Goal: Communication & Community: Answer question/provide support

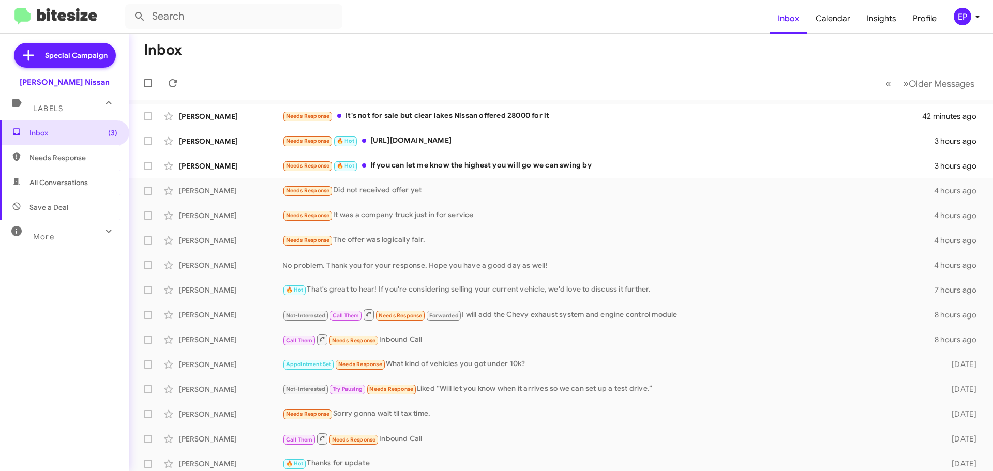
click at [61, 180] on span "All Conversations" at bounding box center [58, 182] width 58 height 10
type input "in:all-conversations"
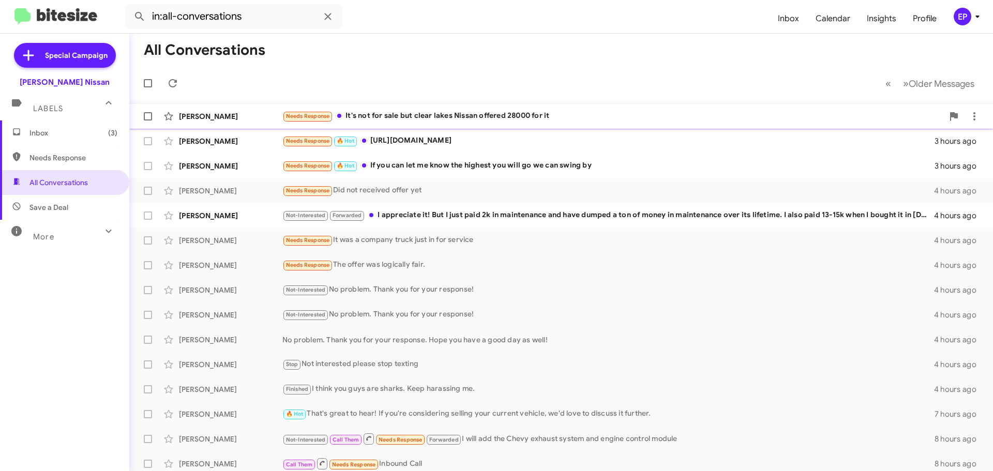
click at [415, 120] on div "Needs Response It's not for sale but clear lakes Nissan offered 28000 for it" at bounding box center [612, 116] width 661 height 12
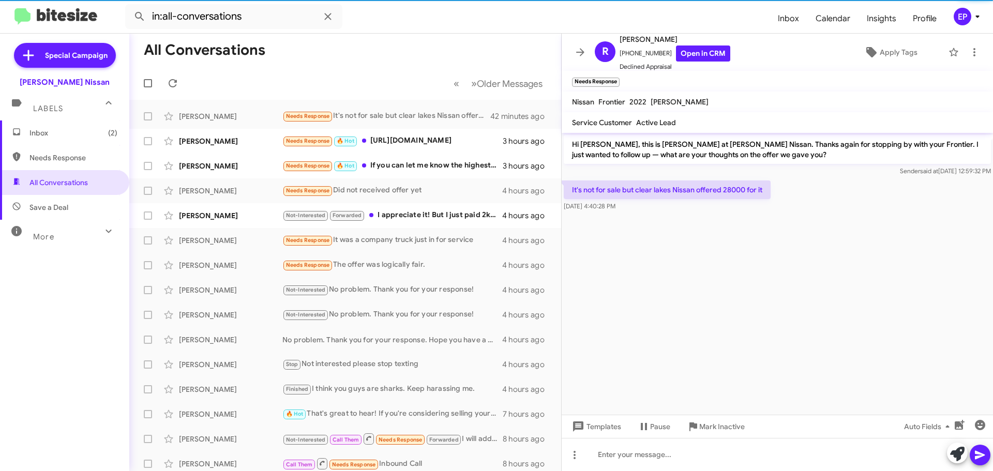
click at [693, 237] on cdk-virtual-scroll-viewport "Hi [PERSON_NAME], this is [PERSON_NAME] at [PERSON_NAME] Nissan. Thanks again f…" at bounding box center [777, 274] width 431 height 282
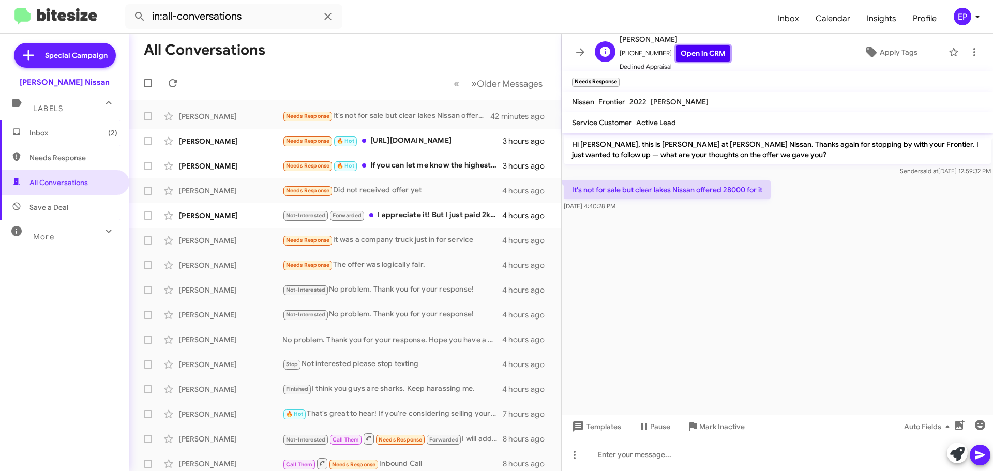
click at [688, 52] on link "Open in CRM" at bounding box center [703, 54] width 54 height 16
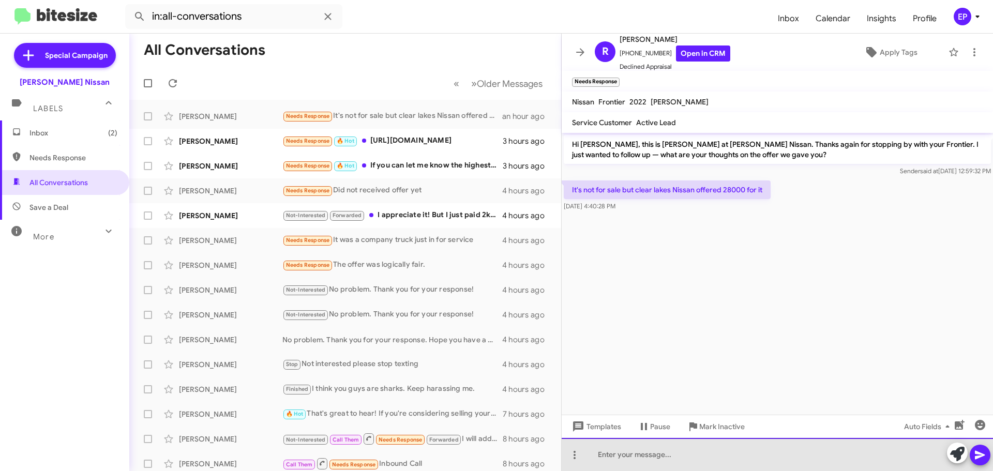
click at [719, 440] on div at bounding box center [777, 454] width 431 height 33
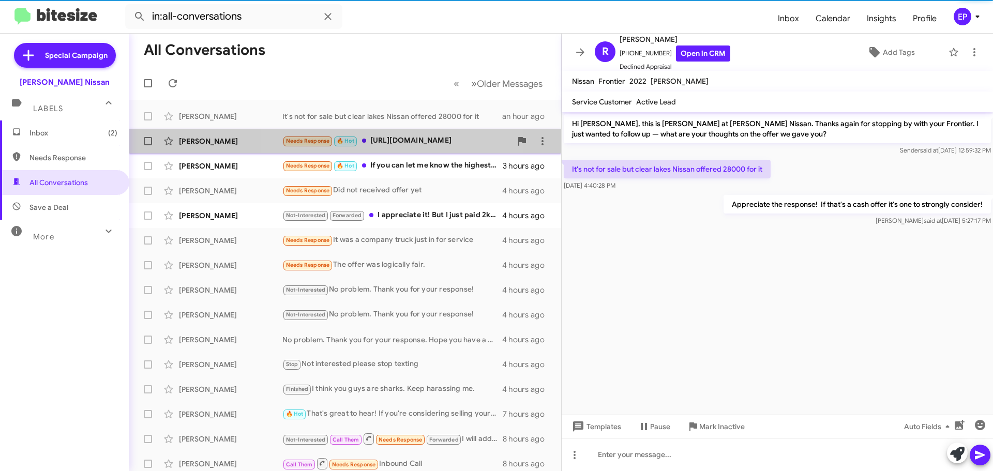
click at [388, 139] on div "Needs Response 🔥 Hot [URL][DOMAIN_NAME]" at bounding box center [396, 141] width 229 height 12
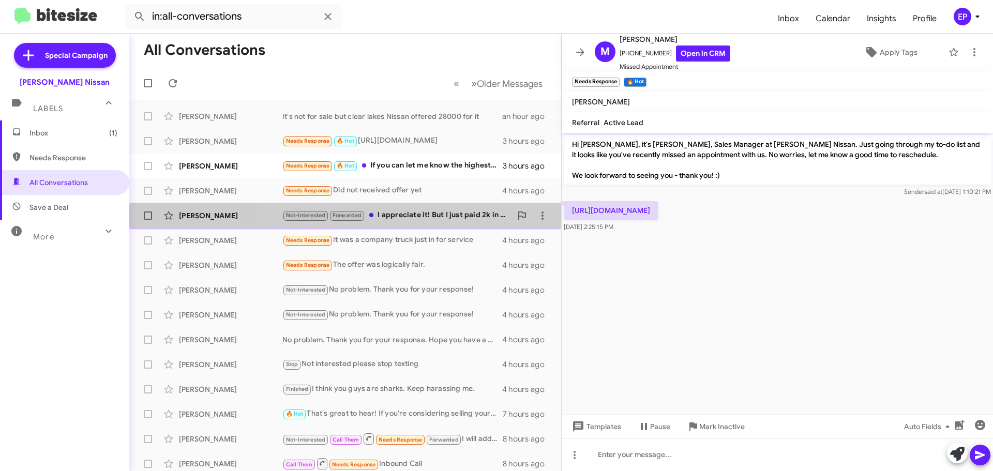
click at [424, 222] on div "[PERSON_NAME] Not-Interested Forwarded I appreciate it! But I just paid 2k in m…" at bounding box center [345, 215] width 415 height 21
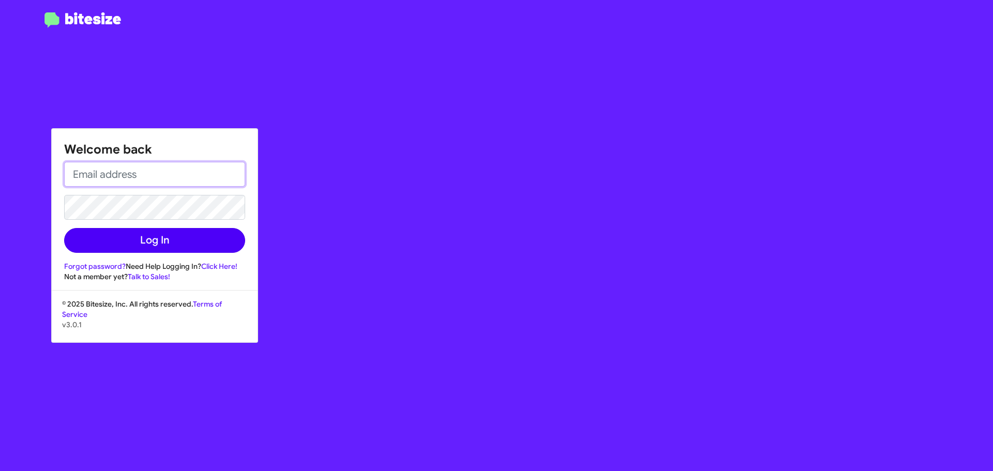
type input "[EMAIL_ADDRESS][DOMAIN_NAME]"
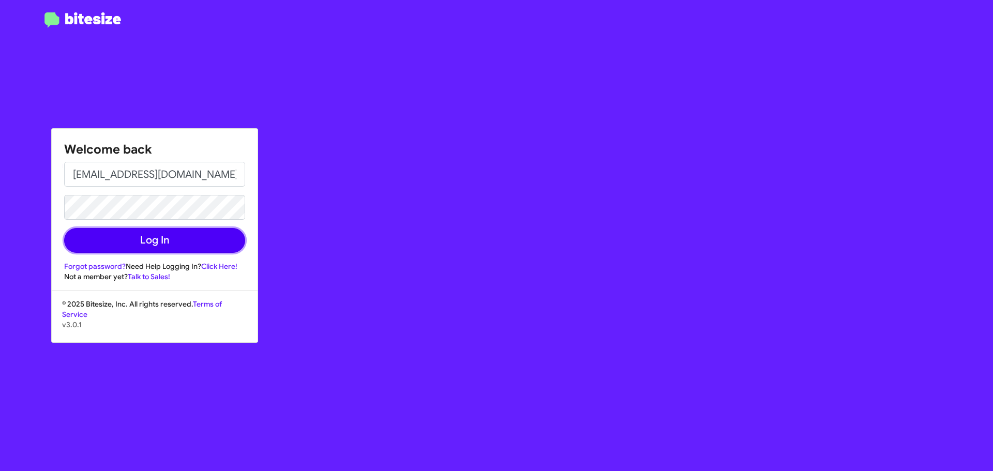
click at [173, 240] on button "Log In" at bounding box center [154, 240] width 181 height 25
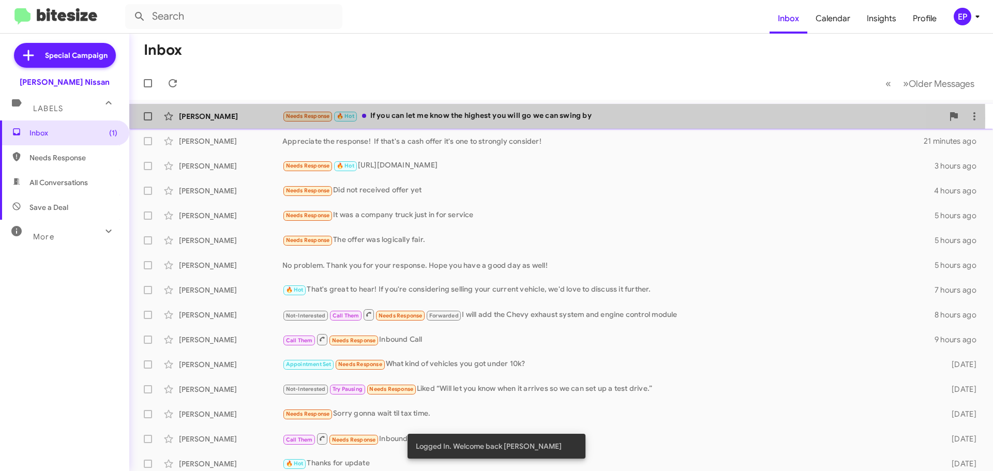
click at [430, 118] on div "Needs Response 🔥 Hot If you can let me know the highest you will go we can swin…" at bounding box center [612, 116] width 661 height 12
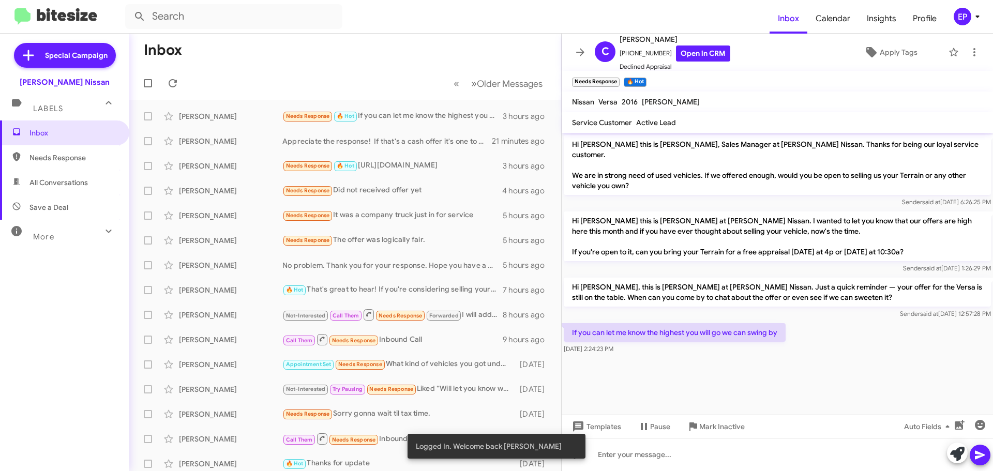
click at [894, 356] on div at bounding box center [777, 361] width 431 height 10
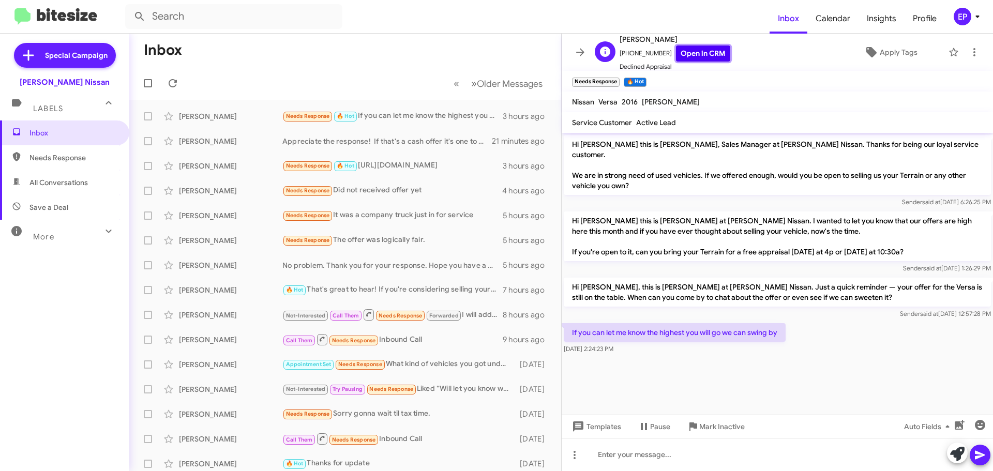
click at [700, 56] on link "Open in CRM" at bounding box center [703, 54] width 54 height 16
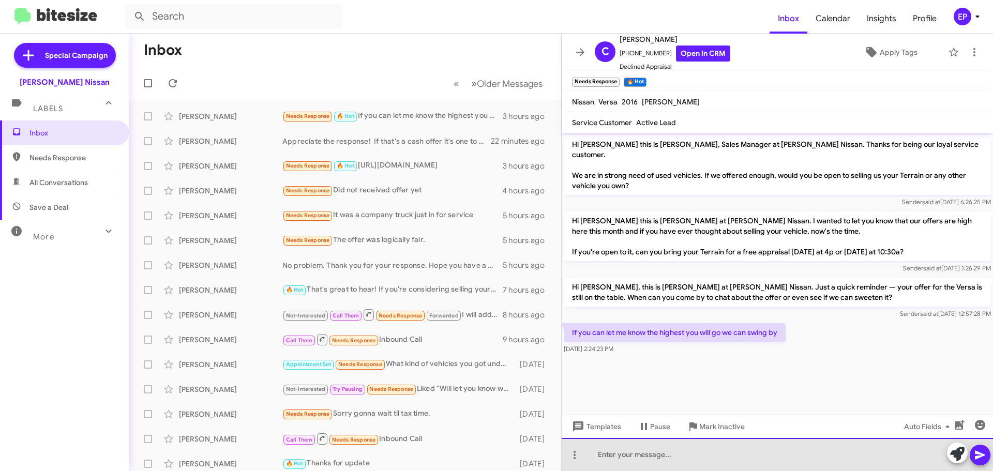
click at [641, 449] on div at bounding box center [777, 454] width 431 height 33
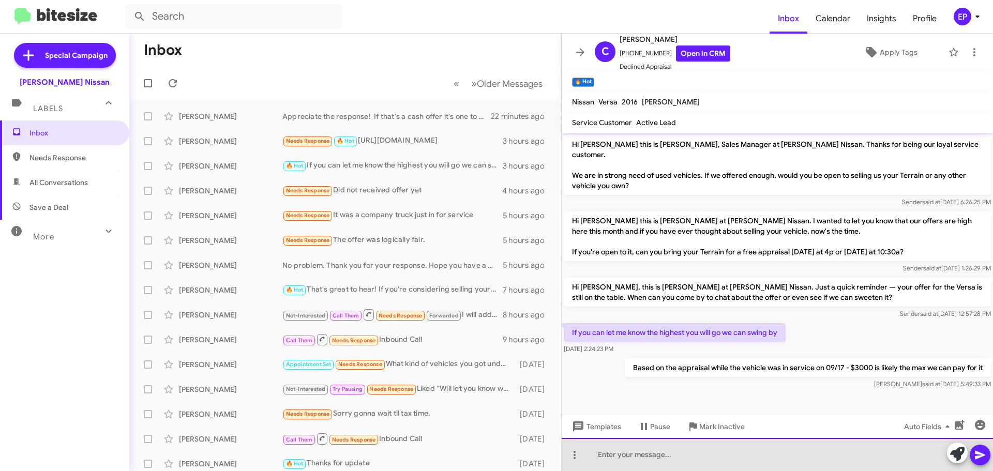
click at [645, 455] on div at bounding box center [777, 454] width 431 height 33
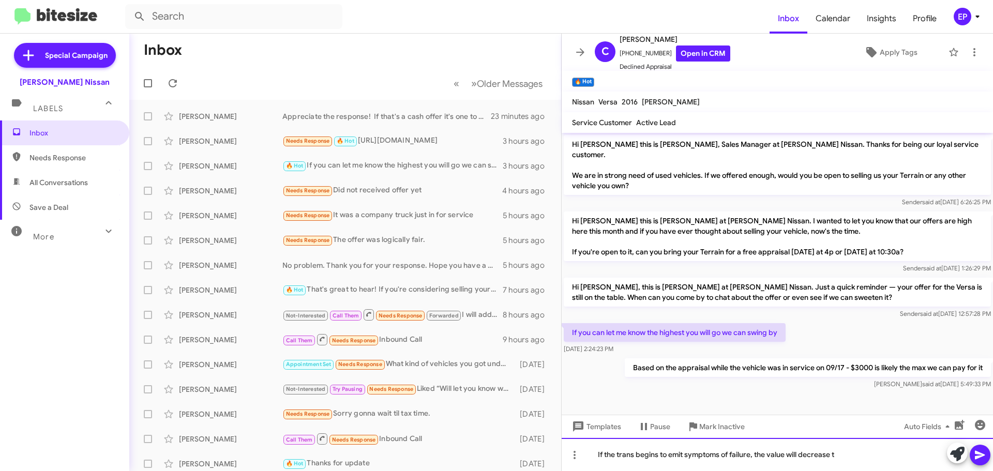
click at [874, 453] on div "If the trans begins to emit symptoms of failure, the value will decrease t" at bounding box center [777, 454] width 431 height 33
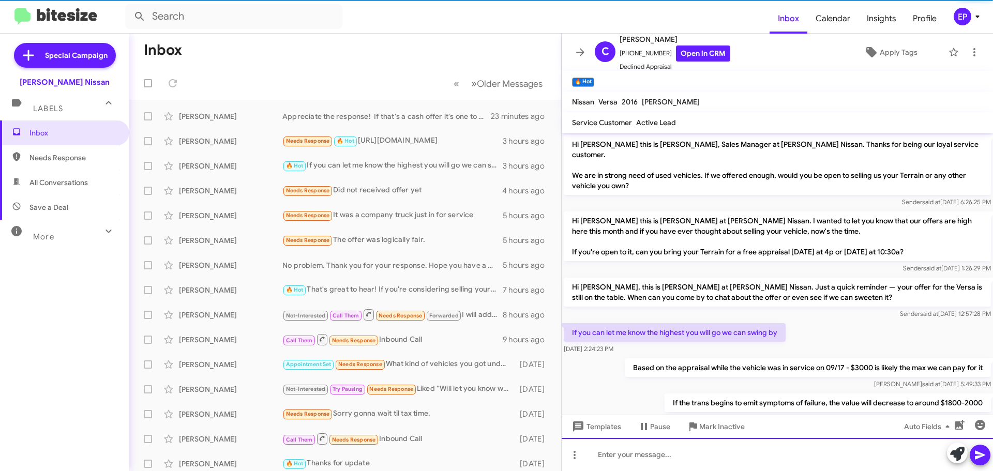
scroll to position [17, 0]
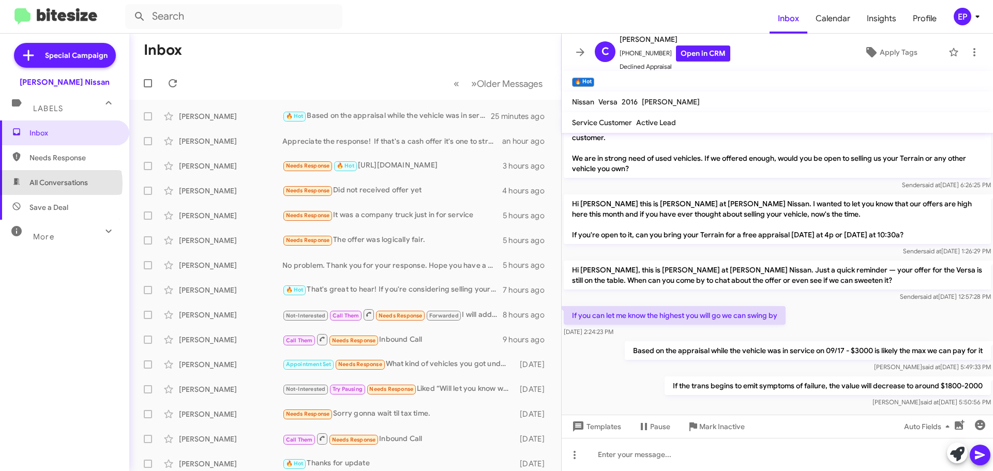
click at [52, 184] on span "All Conversations" at bounding box center [58, 182] width 58 height 10
type input "in:all-conversations"
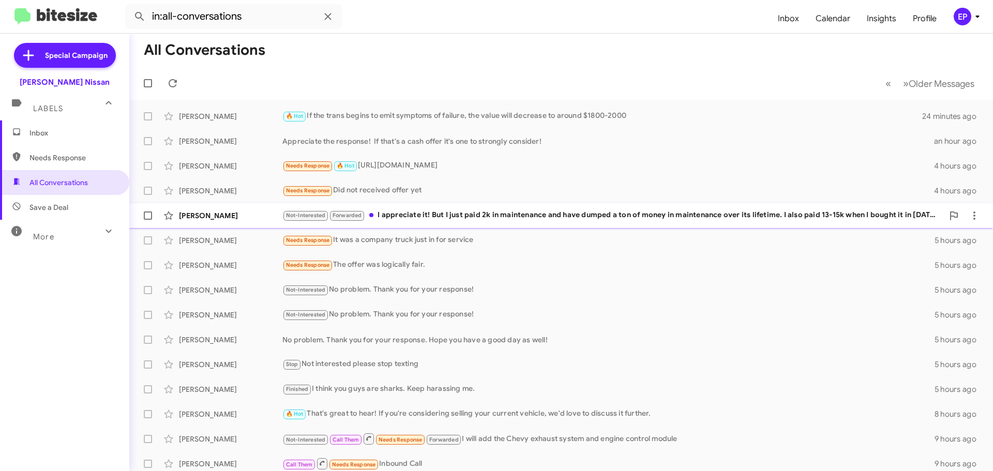
click at [478, 216] on div "Not-Interested Forwarded I appreciate it! But I just paid 2k in maintenance and…" at bounding box center [612, 215] width 661 height 12
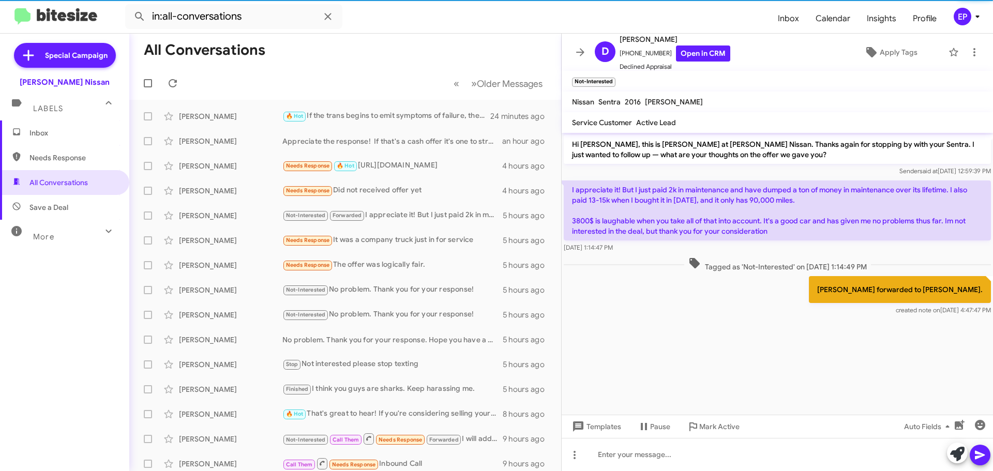
click at [706, 362] on cdk-virtual-scroll-viewport "Hi [PERSON_NAME], this is [PERSON_NAME] at [PERSON_NAME] Nissan. Thanks again f…" at bounding box center [777, 274] width 431 height 282
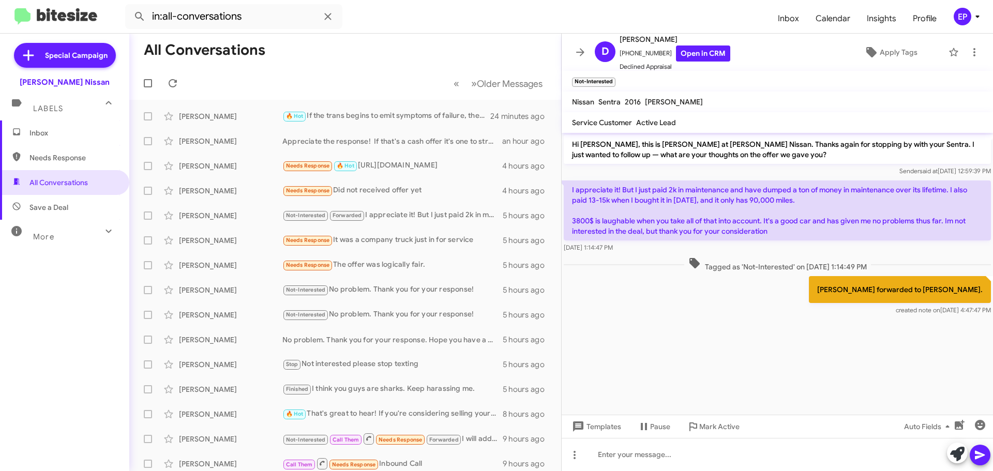
click at [744, 328] on cdk-virtual-scroll-viewport "Hi [PERSON_NAME], this is [PERSON_NAME] at [PERSON_NAME] Nissan. Thanks again f…" at bounding box center [777, 274] width 431 height 282
click at [950, 459] on icon at bounding box center [957, 454] width 14 height 14
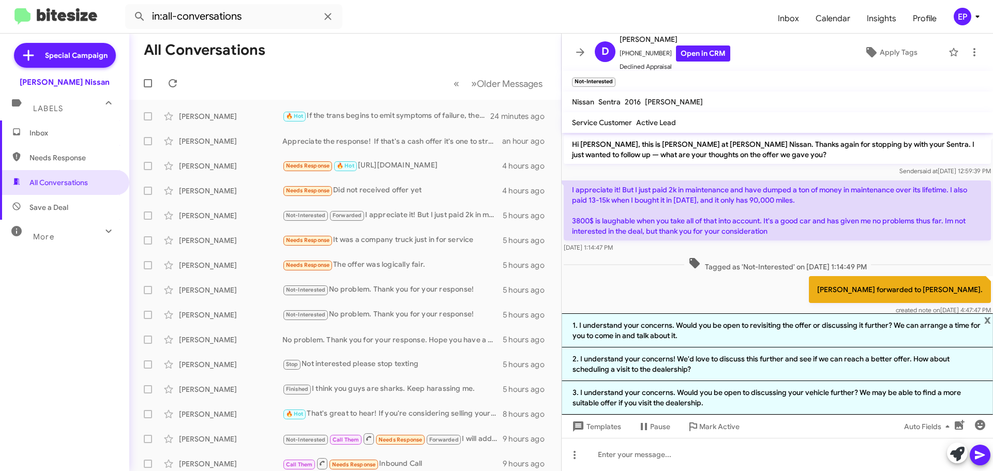
click at [678, 297] on div "[PERSON_NAME] forwarded to [PERSON_NAME]. created note on [DATE] 4:47:47 PM" at bounding box center [777, 295] width 431 height 43
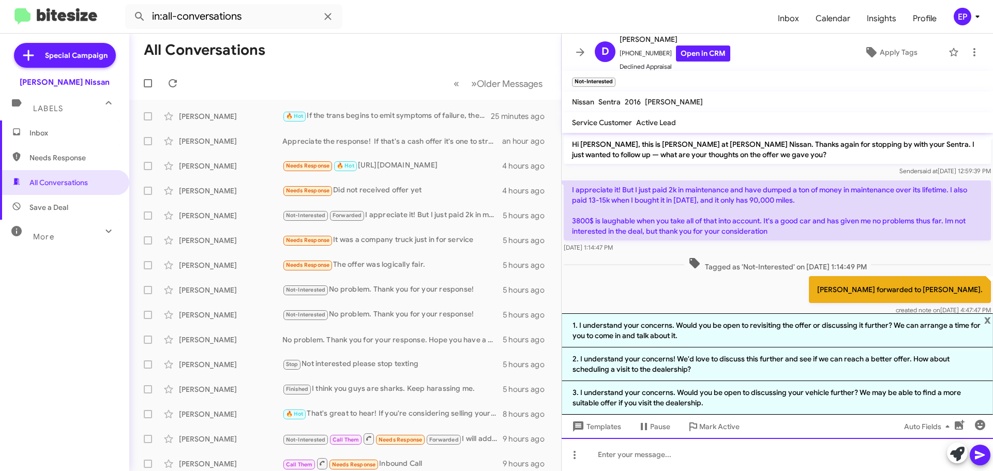
click at [842, 452] on div at bounding box center [777, 454] width 431 height 33
